Goal: Register for event/course

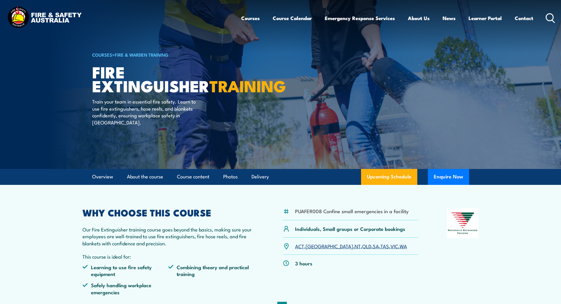
scroll to position [29, 0]
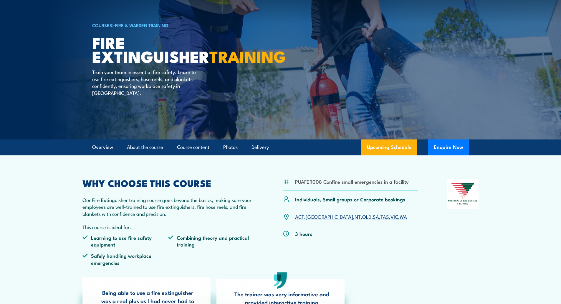
click at [313, 218] on link "[GEOGRAPHIC_DATA]" at bounding box center [329, 216] width 47 height 7
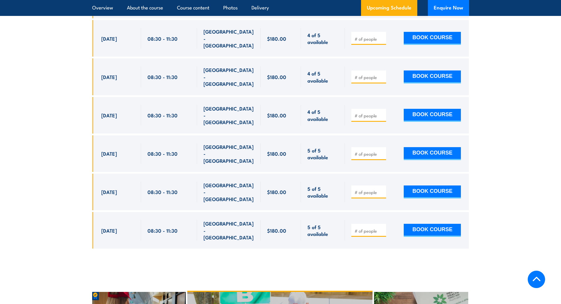
scroll to position [1225, 0]
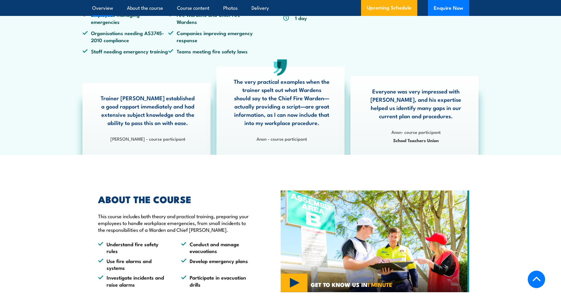
scroll to position [295, 0]
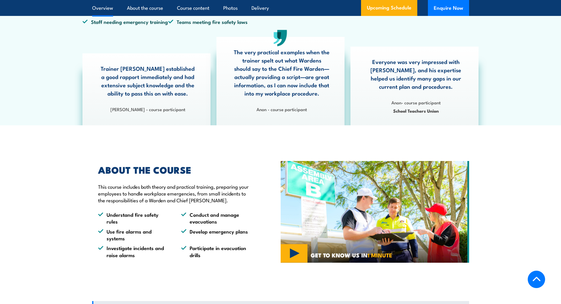
drag, startPoint x: 141, startPoint y: 150, endPoint x: 146, endPoint y: 156, distance: 7.9
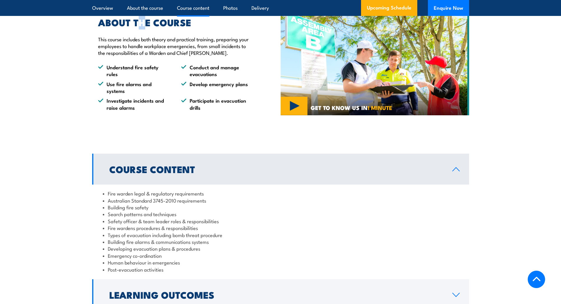
scroll to position [530, 0]
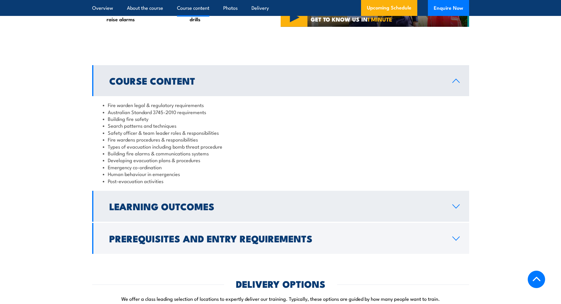
click at [208, 209] on h2 "Learning Outcomes" at bounding box center [276, 206] width 334 height 8
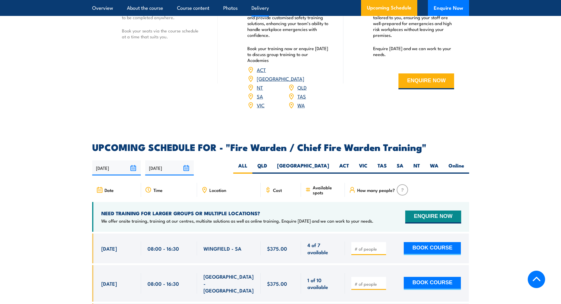
scroll to position [707, 0]
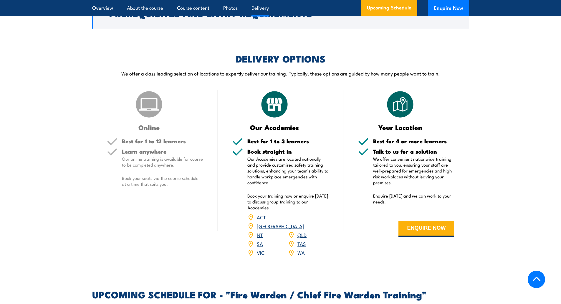
click at [143, 131] on h3 "Online" at bounding box center [149, 127] width 85 height 7
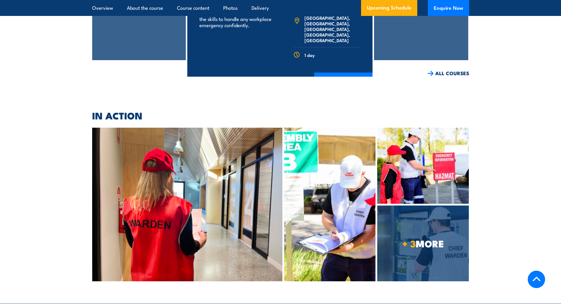
scroll to position [2740, 0]
